Goal: Information Seeking & Learning: Learn about a topic

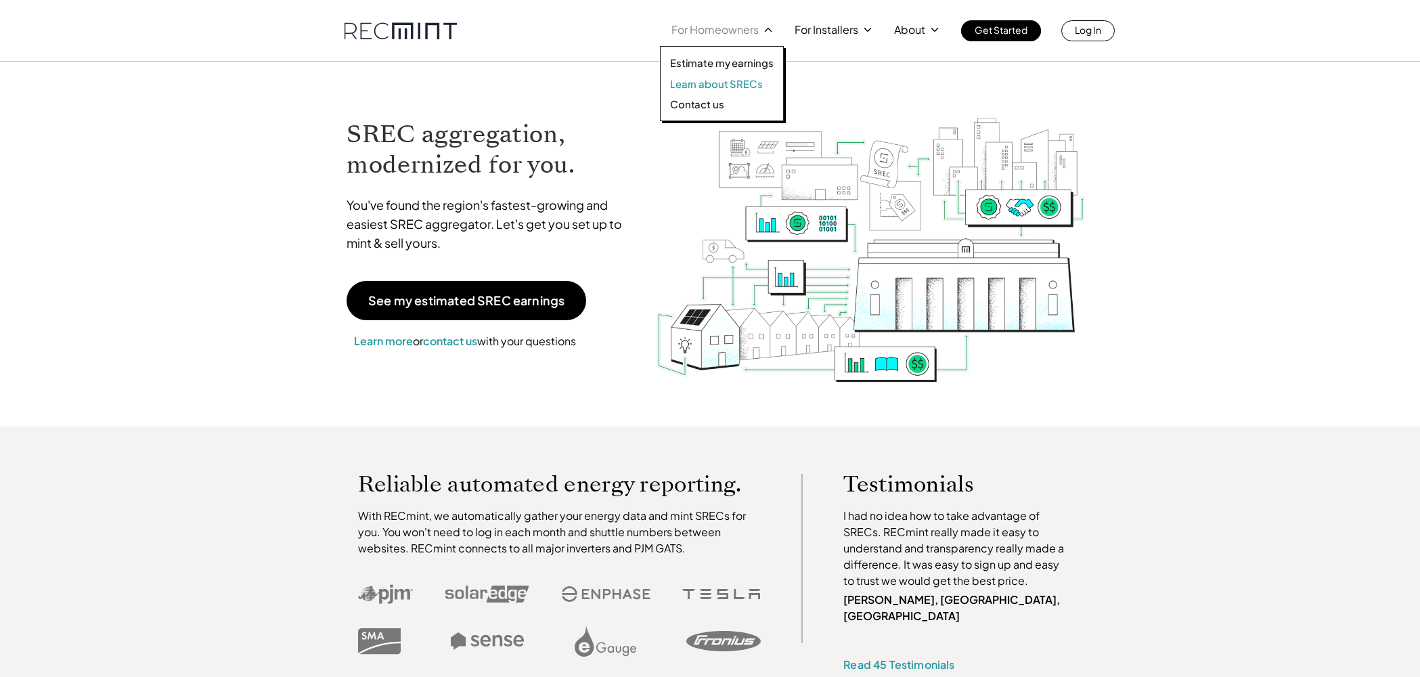
click at [729, 81] on p "Learn about SRECs" at bounding box center [716, 84] width 92 height 14
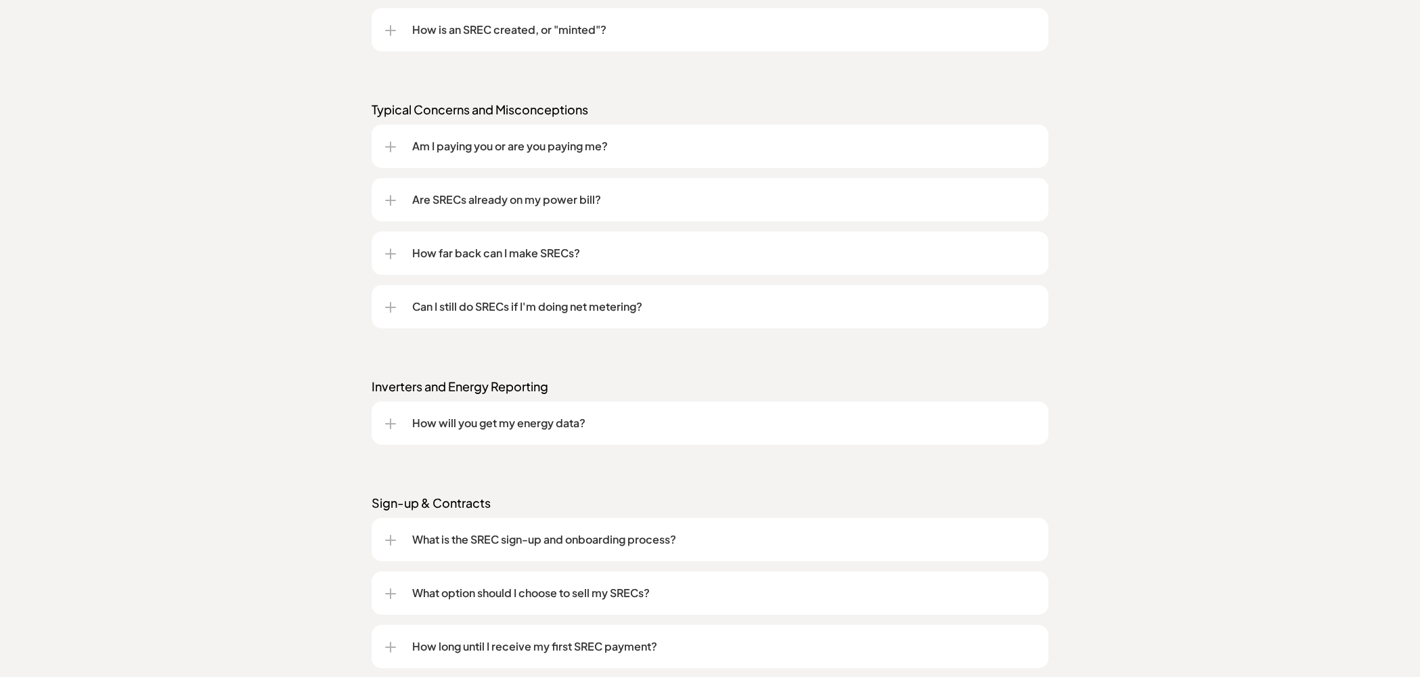
scroll to position [1398, 0]
click at [392, 254] on div at bounding box center [390, 252] width 11 height 11
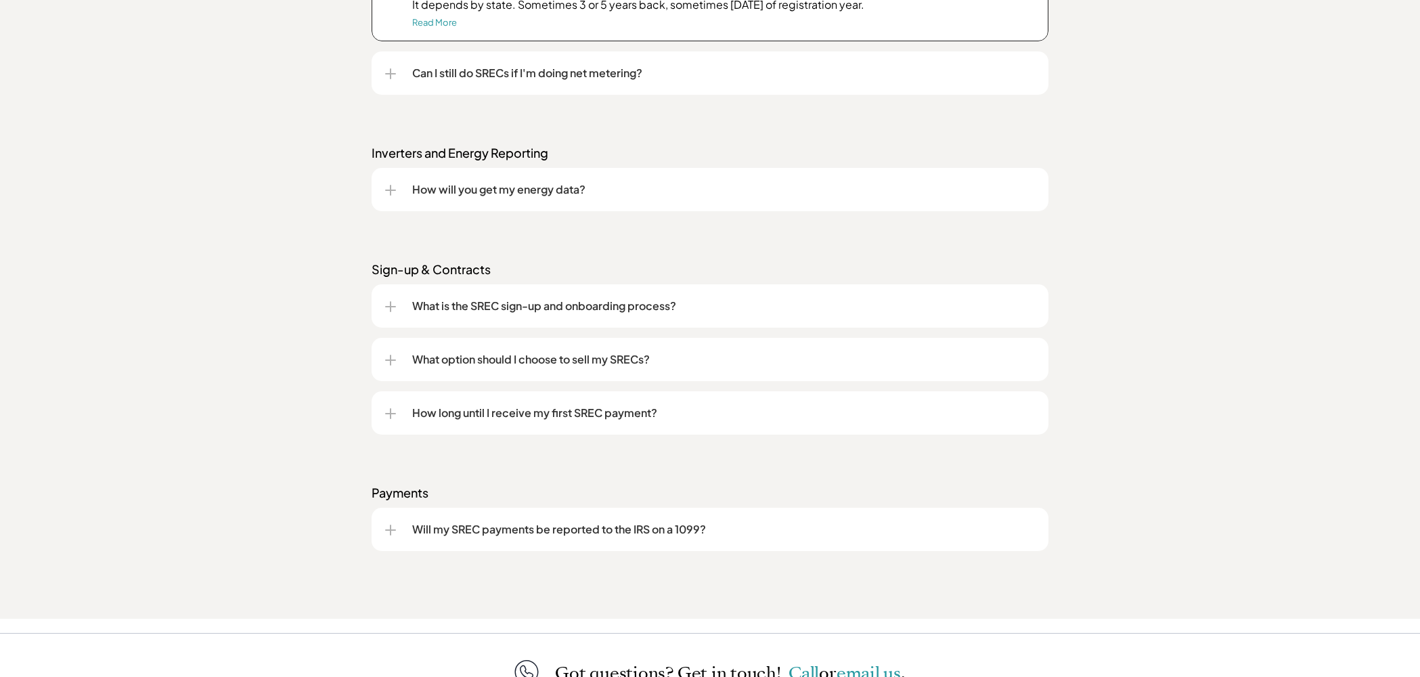
scroll to position [1682, 0]
click at [388, 359] on div at bounding box center [390, 358] width 11 height 1
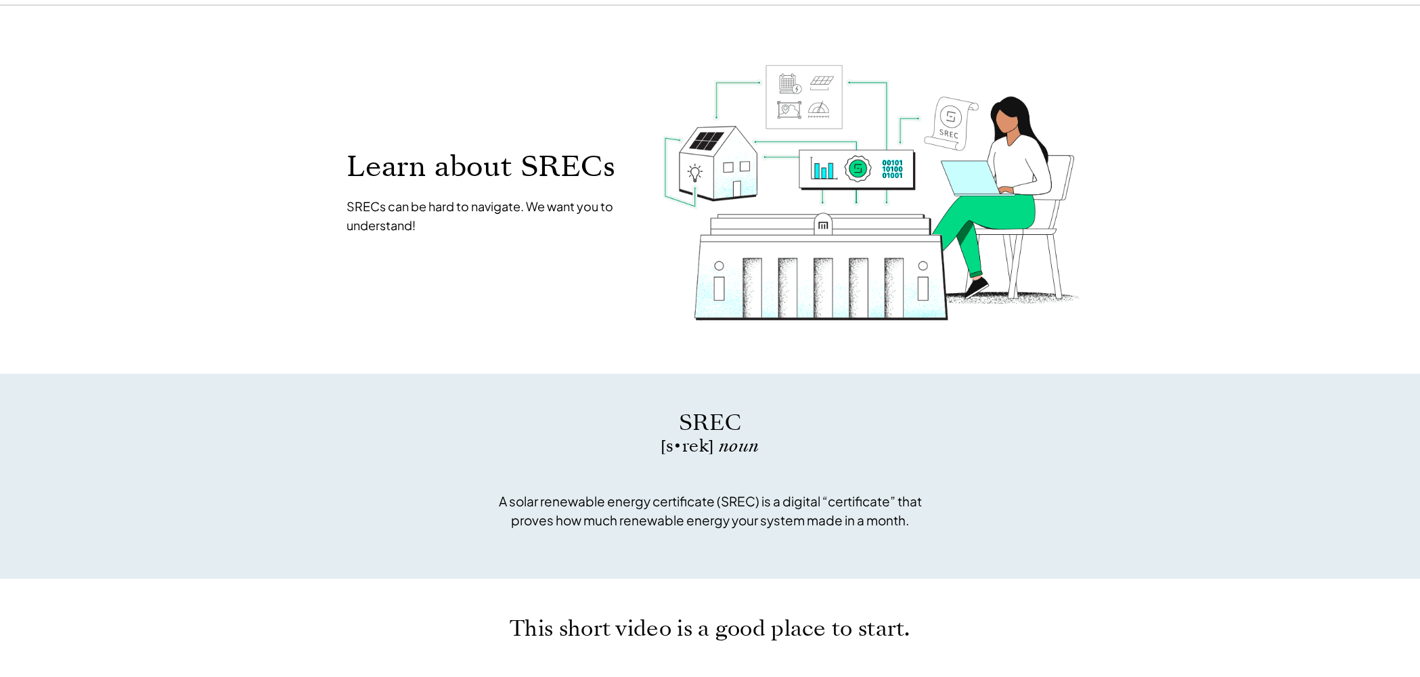
scroll to position [0, 0]
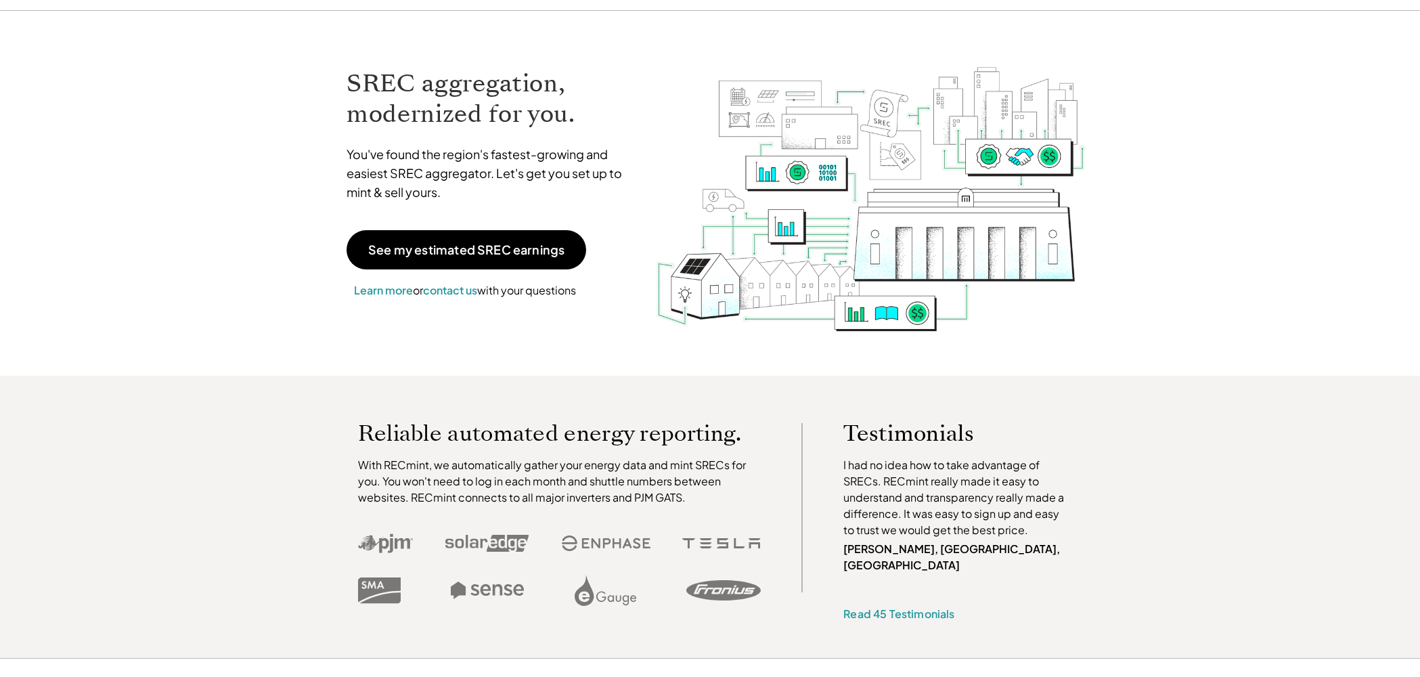
scroll to position [53, 0]
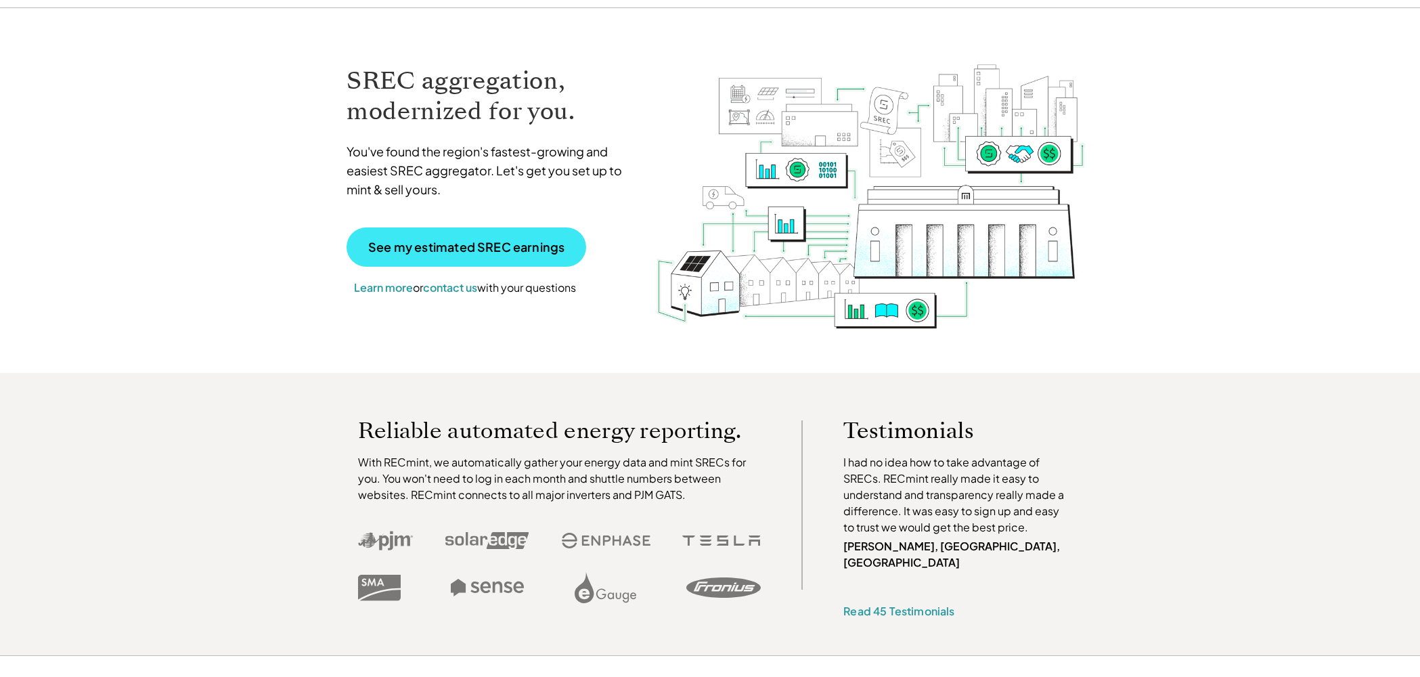
click at [480, 246] on p "See my estimated SREC earnings" at bounding box center [466, 247] width 196 height 12
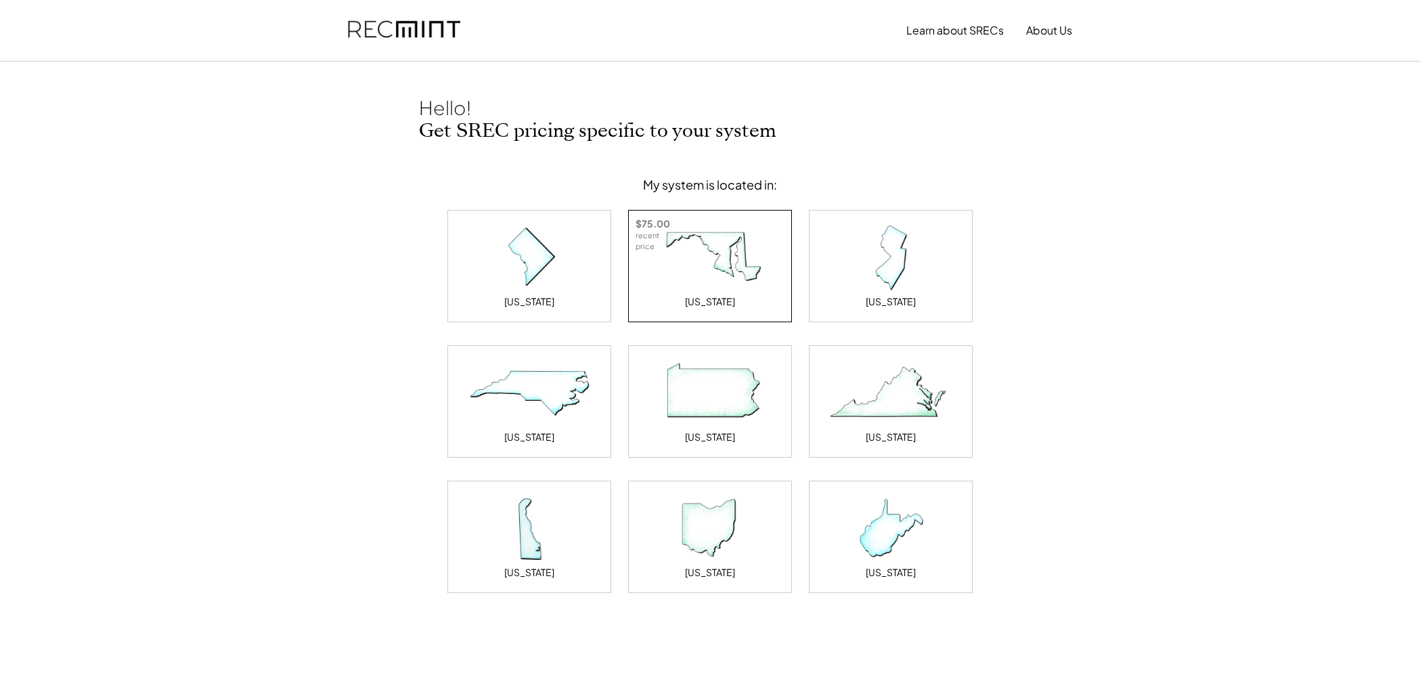
click at [706, 265] on img at bounding box center [709, 258] width 135 height 68
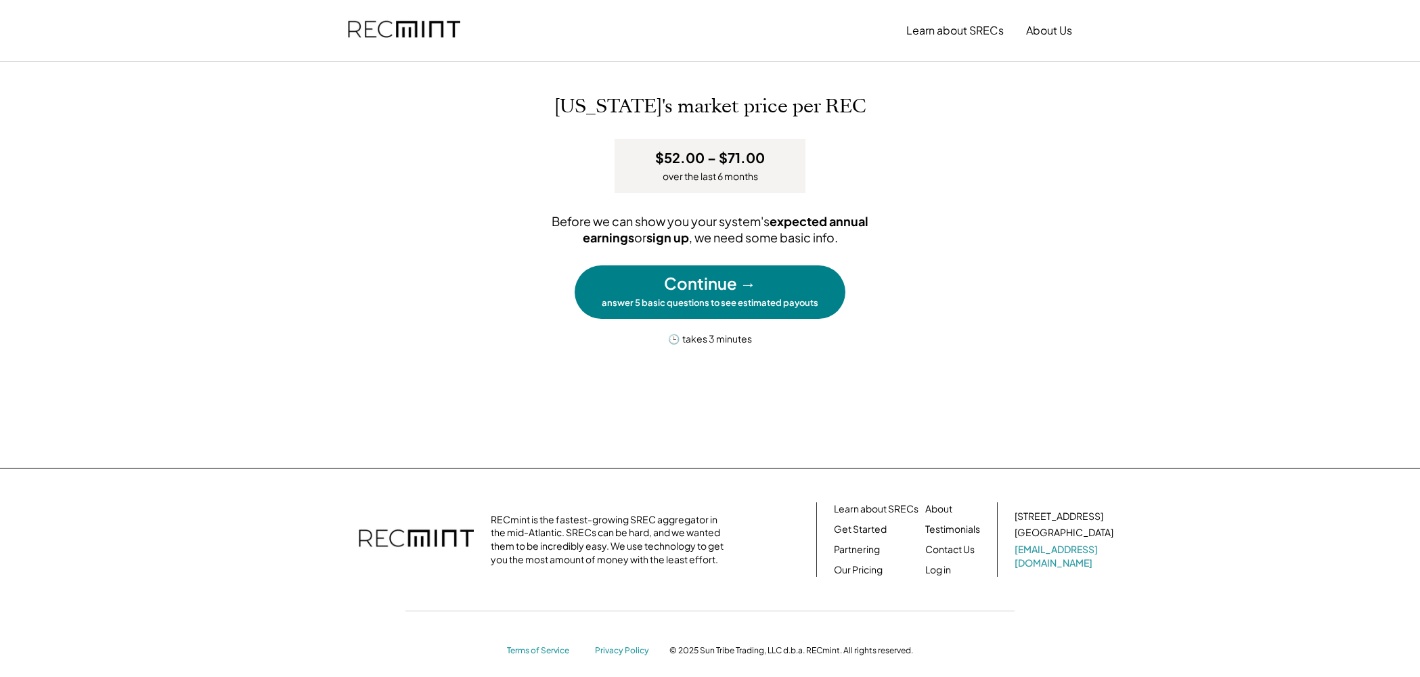
click at [701, 279] on div "Continue →" at bounding box center [710, 283] width 92 height 23
